Goal: Check status: Check status

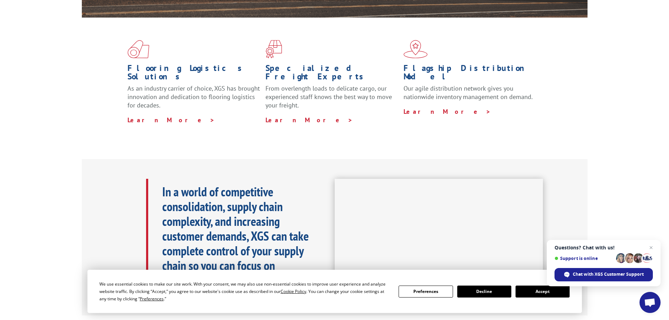
scroll to position [176, 0]
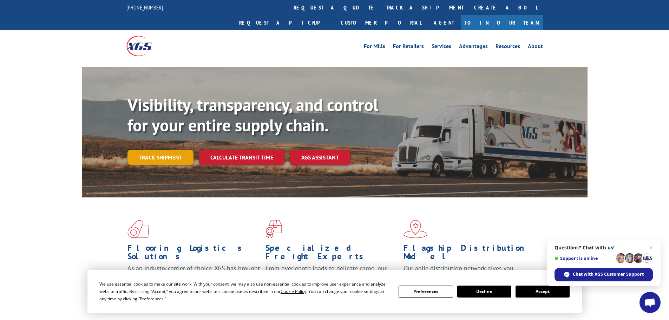
click at [161, 150] on link "Track shipment" at bounding box center [161, 157] width 66 height 15
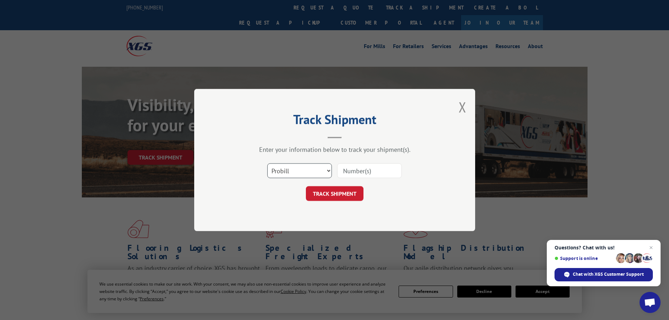
click at [302, 171] on select "Select category... Probill BOL PO" at bounding box center [299, 170] width 65 height 15
select select "po"
click at [267, 163] on select "Select category... Probill BOL PO" at bounding box center [299, 170] width 65 height 15
click at [380, 171] on input at bounding box center [369, 170] width 65 height 15
type input "13528897"
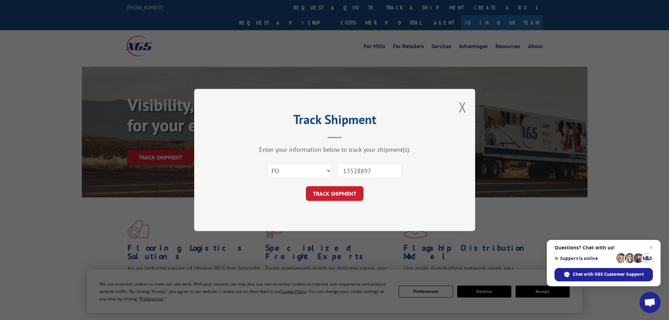
click button "TRACK SHIPMENT" at bounding box center [335, 193] width 58 height 15
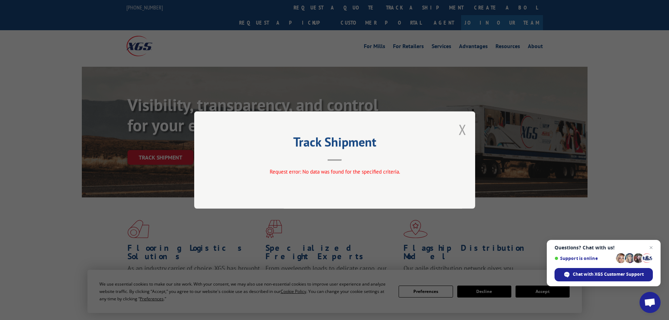
click at [463, 129] on button "Close modal" at bounding box center [463, 129] width 8 height 19
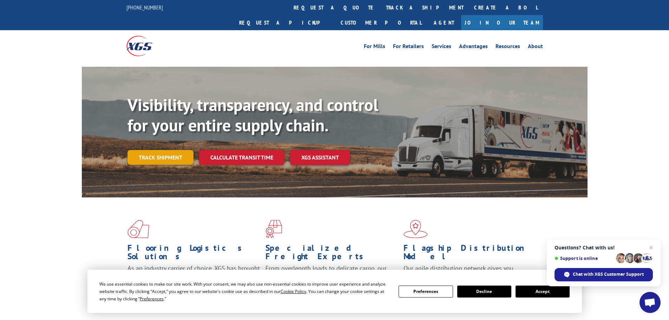
click at [164, 150] on link "Track shipment" at bounding box center [161, 157] width 66 height 15
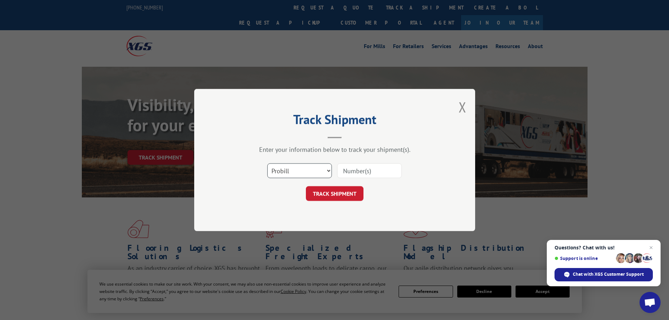
click at [296, 171] on select "Select category... Probill BOL PO" at bounding box center [299, 170] width 65 height 15
click at [267, 163] on select "Select category... Probill BOL PO" at bounding box center [299, 170] width 65 height 15
click at [355, 171] on input at bounding box center [369, 170] width 65 height 15
type input "13528897"
click at [306, 186] on button "TRACK SHIPMENT" at bounding box center [335, 193] width 58 height 15
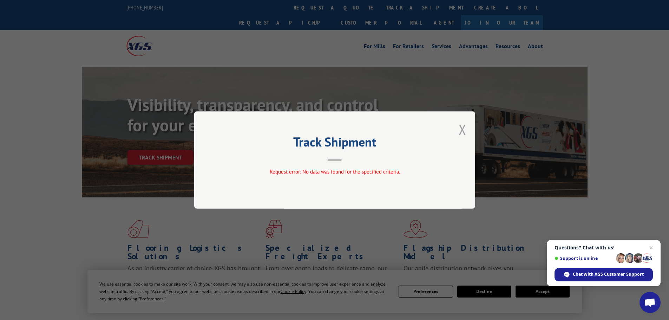
click at [465, 128] on button "Close modal" at bounding box center [463, 129] width 8 height 19
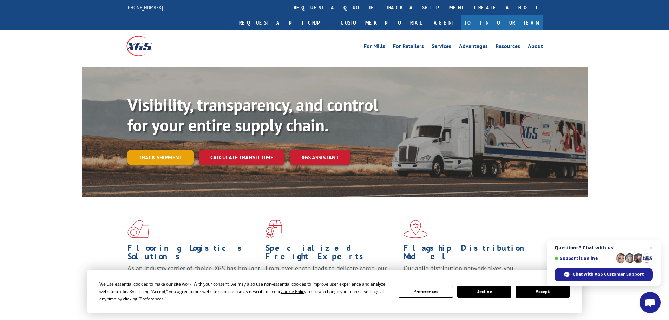
click at [151, 150] on link "Track shipment" at bounding box center [161, 157] width 66 height 15
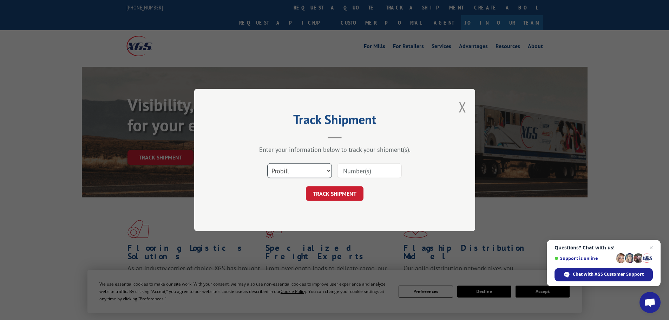
click at [290, 168] on select "Select category... Probill BOL PO" at bounding box center [299, 170] width 65 height 15
click at [267, 163] on select "Select category... Probill BOL PO" at bounding box center [299, 170] width 65 height 15
click at [304, 171] on select "Select category... Probill BOL PO" at bounding box center [299, 170] width 65 height 15
select select "po"
click at [267, 163] on select "Select category... Probill BOL PO" at bounding box center [299, 170] width 65 height 15
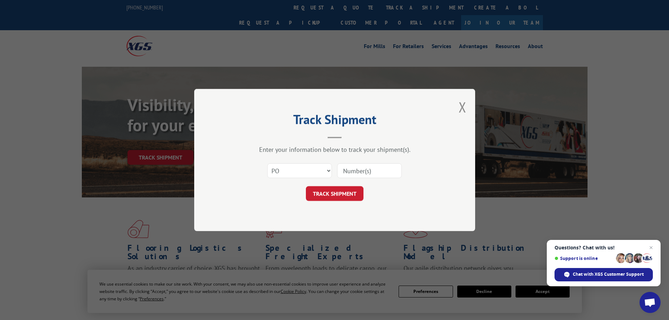
click at [373, 172] on input at bounding box center [369, 170] width 65 height 15
type input "13528897"
click button "TRACK SHIPMENT" at bounding box center [335, 193] width 58 height 15
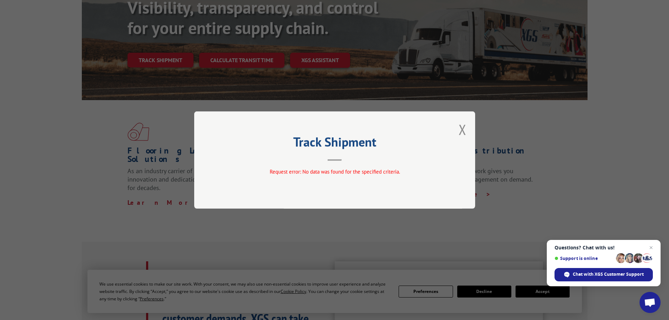
scroll to position [105, 0]
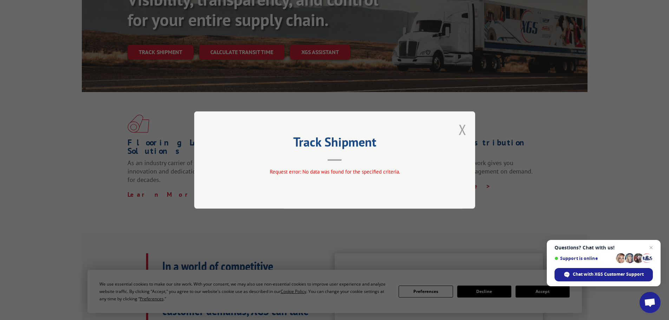
click at [462, 130] on button "Close modal" at bounding box center [463, 129] width 8 height 19
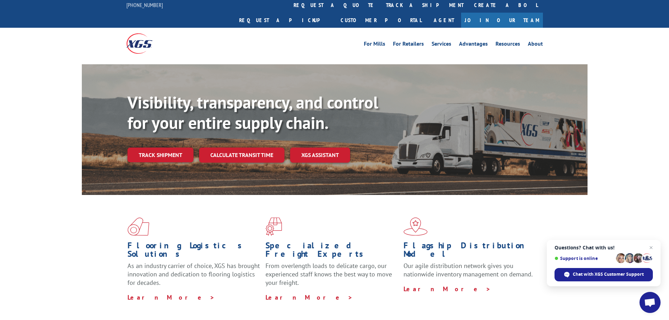
scroll to position [0, 0]
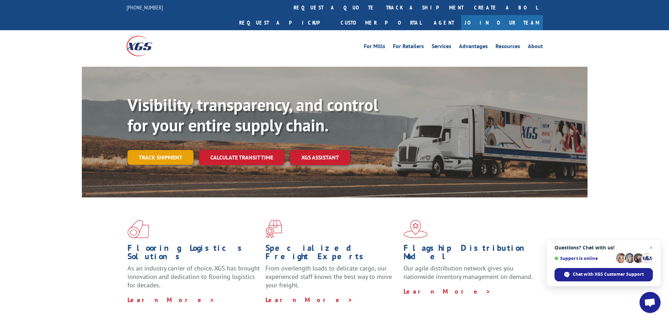
click at [169, 150] on link "Track shipment" at bounding box center [161, 157] width 66 height 15
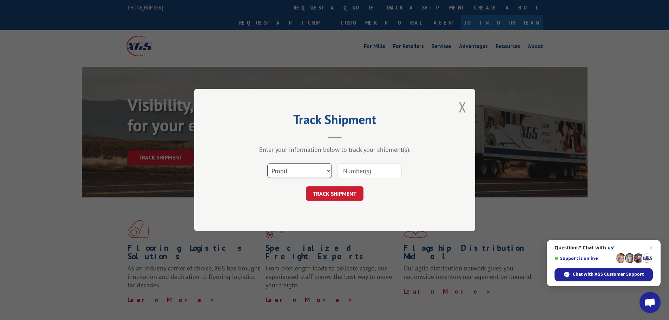
click at [310, 171] on select "Select category... Probill BOL PO" at bounding box center [299, 170] width 65 height 15
select select "po"
click at [267, 163] on select "Select category... Probill BOL PO" at bounding box center [299, 170] width 65 height 15
click at [361, 171] on input at bounding box center [369, 170] width 65 height 15
type input "13528715"
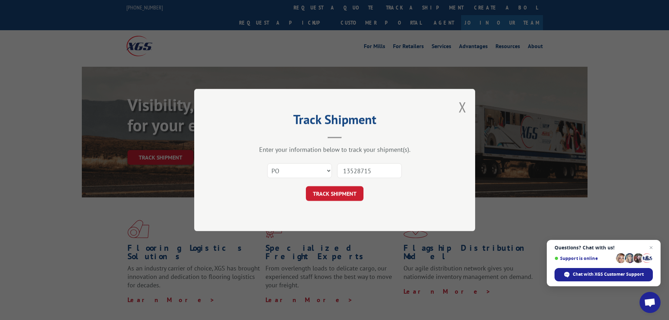
click at [306, 186] on button "TRACK SHIPMENT" at bounding box center [335, 193] width 58 height 15
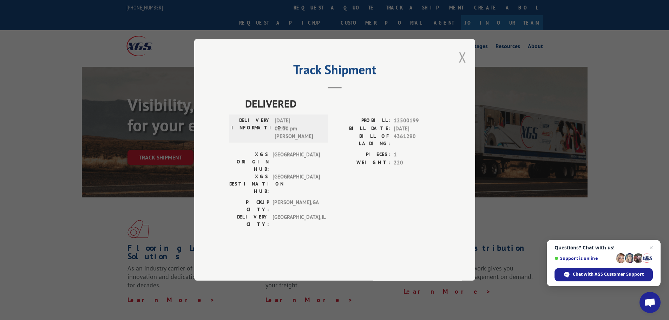
click at [462, 66] on button "Close modal" at bounding box center [463, 57] width 8 height 19
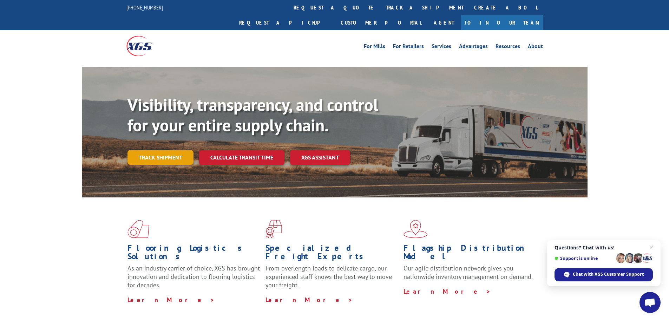
click at [164, 150] on link "Track shipment" at bounding box center [161, 157] width 66 height 15
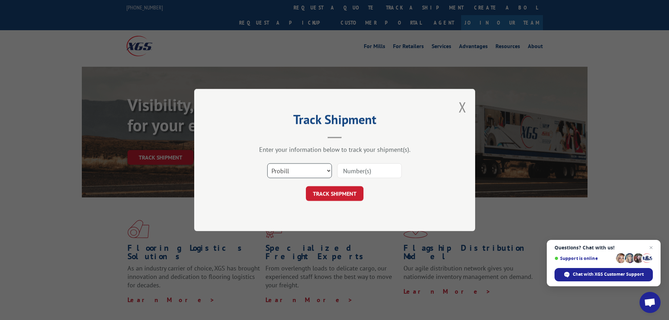
click at [303, 170] on select "Select category... Probill BOL PO" at bounding box center [299, 170] width 65 height 15
select select "po"
click at [267, 163] on select "Select category... Probill BOL PO" at bounding box center [299, 170] width 65 height 15
click at [369, 172] on input at bounding box center [369, 170] width 65 height 15
type input "13528897"
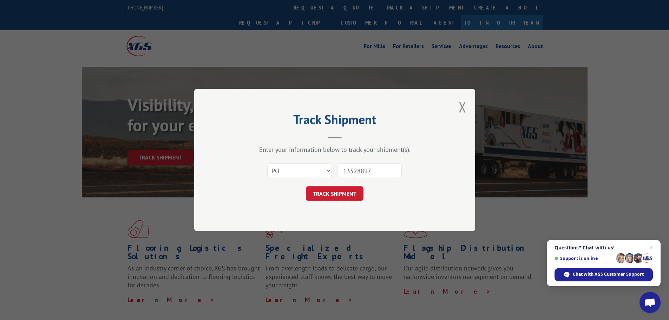
click button "TRACK SHIPMENT" at bounding box center [335, 193] width 58 height 15
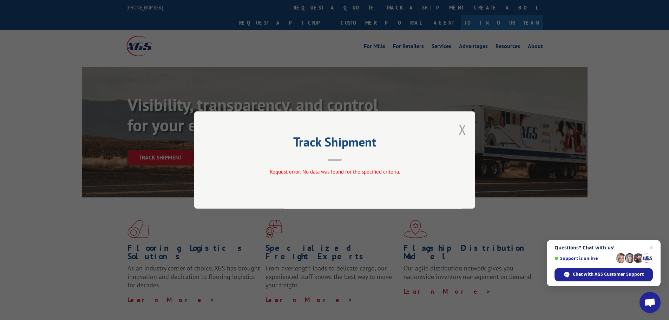
click at [461, 129] on button "Close modal" at bounding box center [463, 129] width 8 height 19
